Goal: Find specific page/section: Find specific page/section

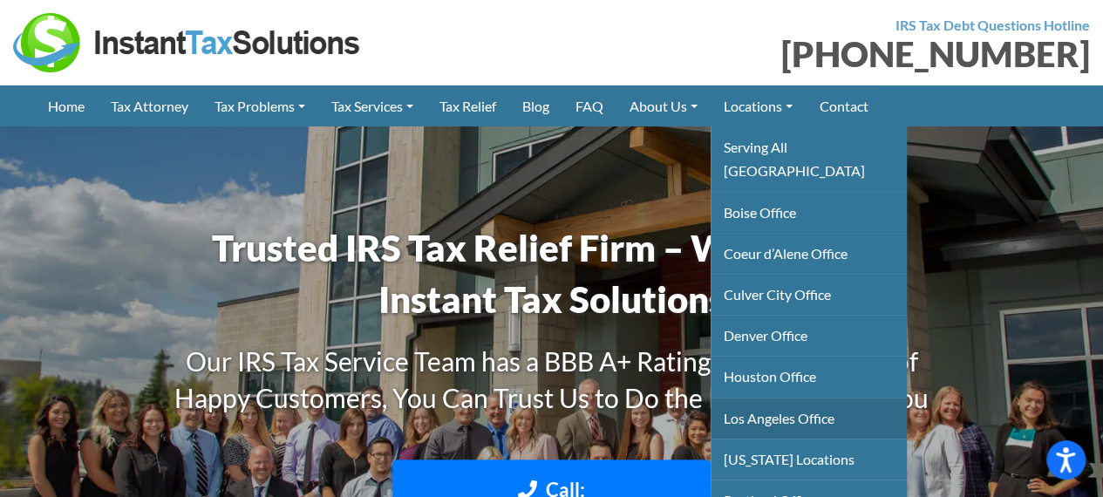
click at [784, 398] on link "Los Angeles Office" at bounding box center [809, 418] width 196 height 41
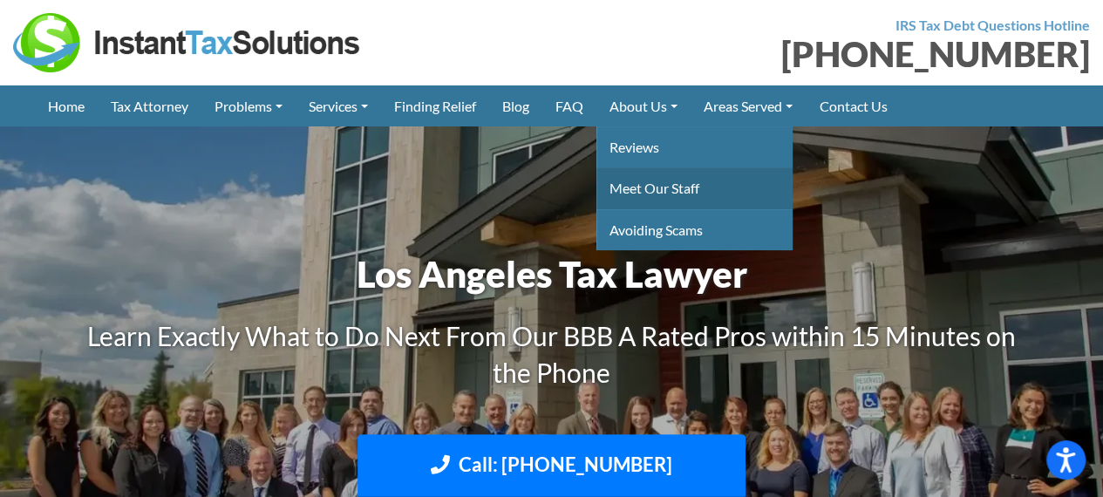
click at [664, 186] on link "Meet Our Staff" at bounding box center [694, 187] width 196 height 41
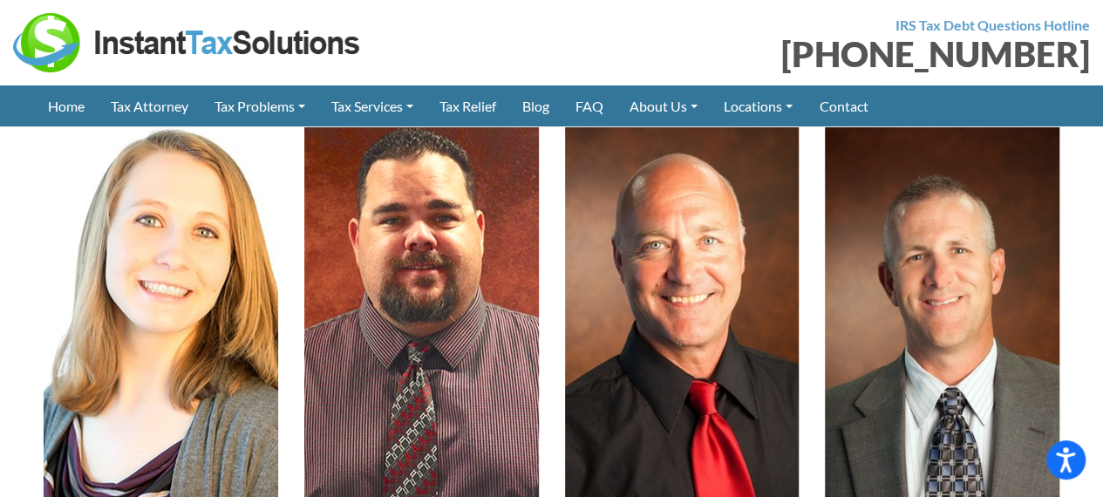
scroll to position [7045, 0]
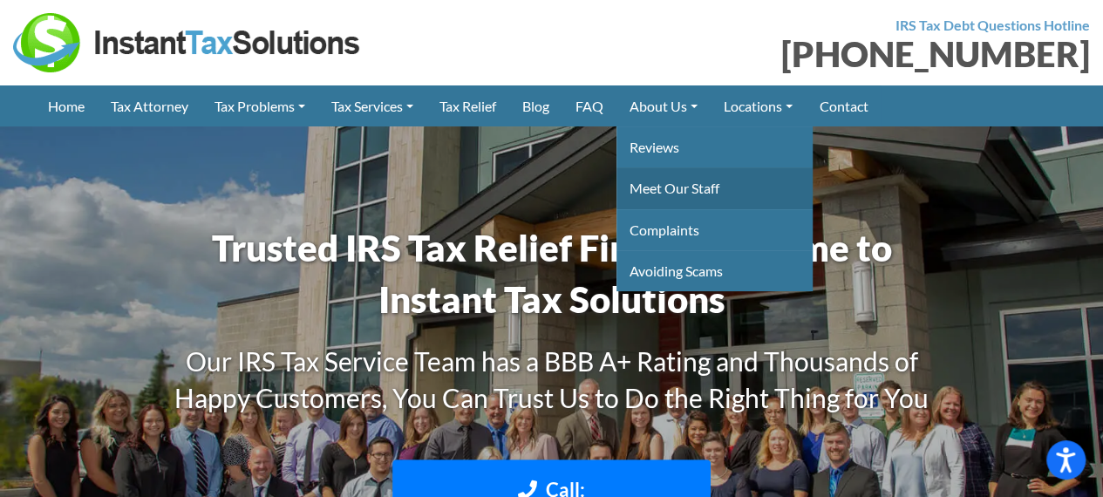
click at [664, 190] on link "Meet Our Staff" at bounding box center [714, 187] width 196 height 41
